Goal: Use online tool/utility: Utilize a website feature to perform a specific function

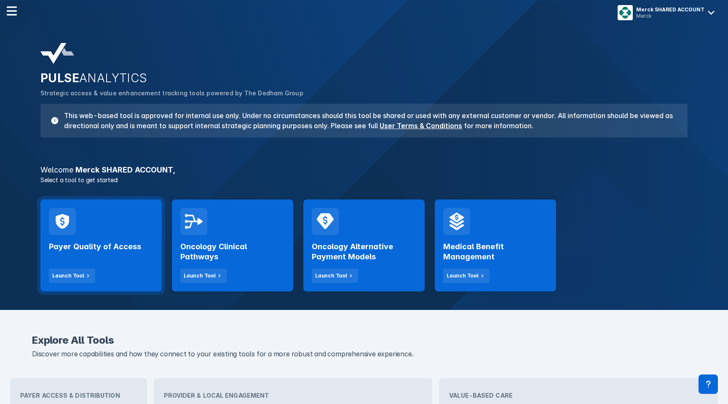
click at [155, 216] on div "Payer Quality of Access Launch Tool" at bounding box center [100, 245] width 121 height 92
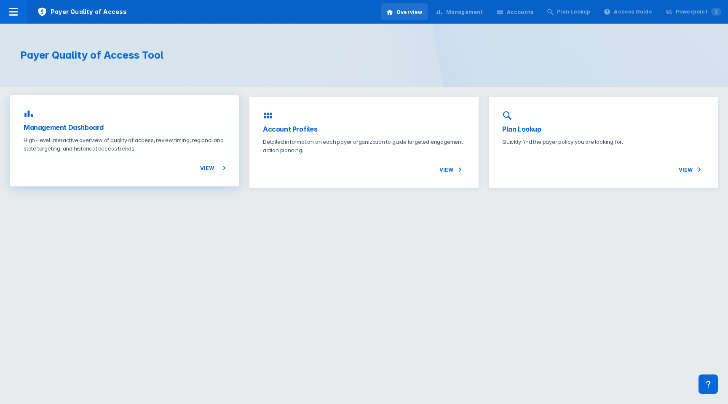
click at [136, 108] on div "Management Dashboard High-level interactive overview of quality of access, revi…" at bounding box center [124, 140] width 229 height 91
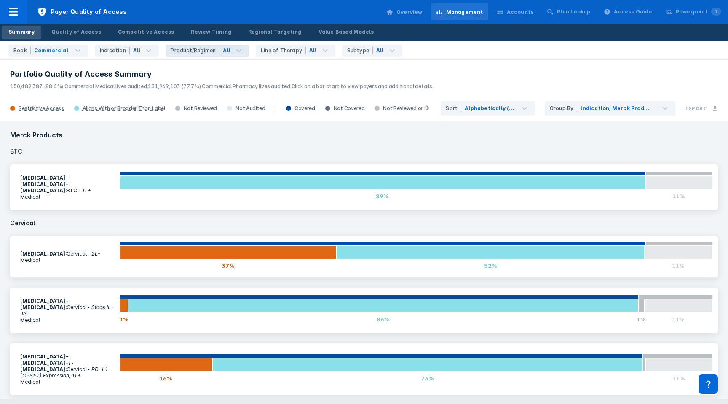
click at [190, 50] on div "Product/Regimen" at bounding box center [195, 51] width 49 height 8
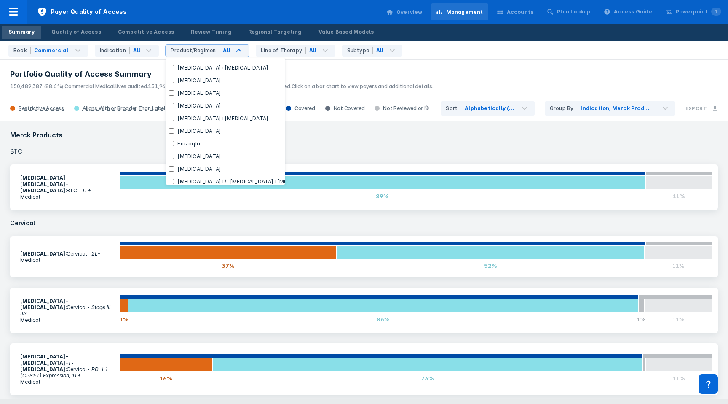
scroll to position [0, 4]
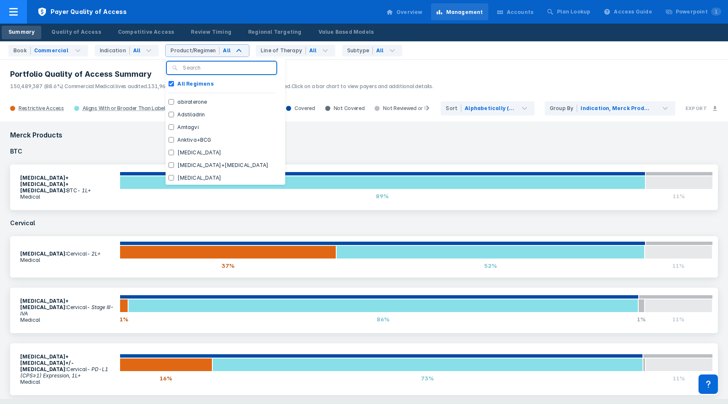
click at [18, 16] on icon at bounding box center [13, 12] width 10 height 10
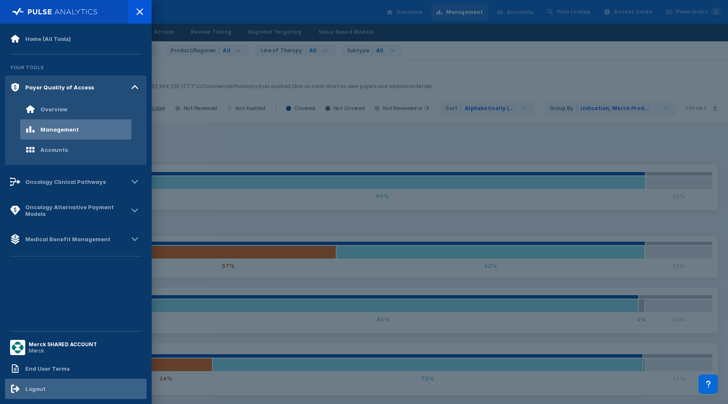
click at [40, 385] on div "Logout" at bounding box center [27, 388] width 35 height 10
